Goal: Information Seeking & Learning: Learn about a topic

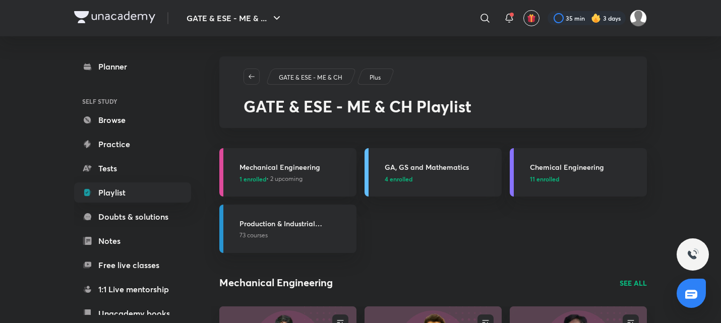
click at [609, 180] on p "11 enrolled" at bounding box center [585, 178] width 111 height 9
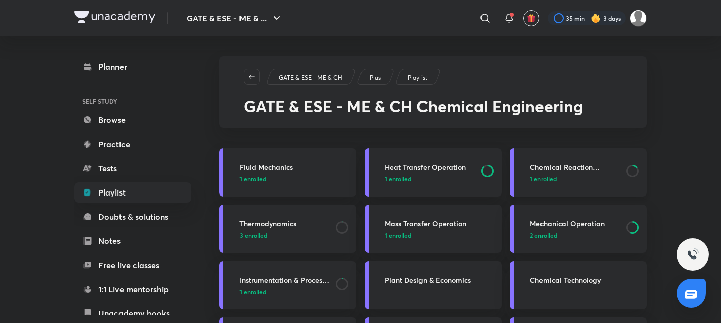
click at [568, 179] on p "1 enrolled" at bounding box center [575, 178] width 90 height 9
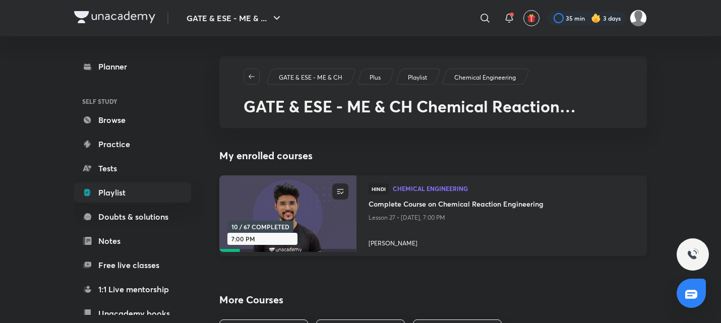
click at [441, 208] on h4 "Complete Course on Chemical Reaction Engineering" at bounding box center [502, 205] width 266 height 13
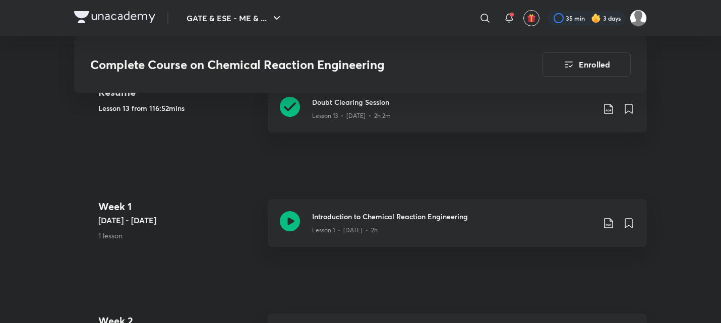
scroll to position [458, 0]
